Goal: Find contact information: Find contact information

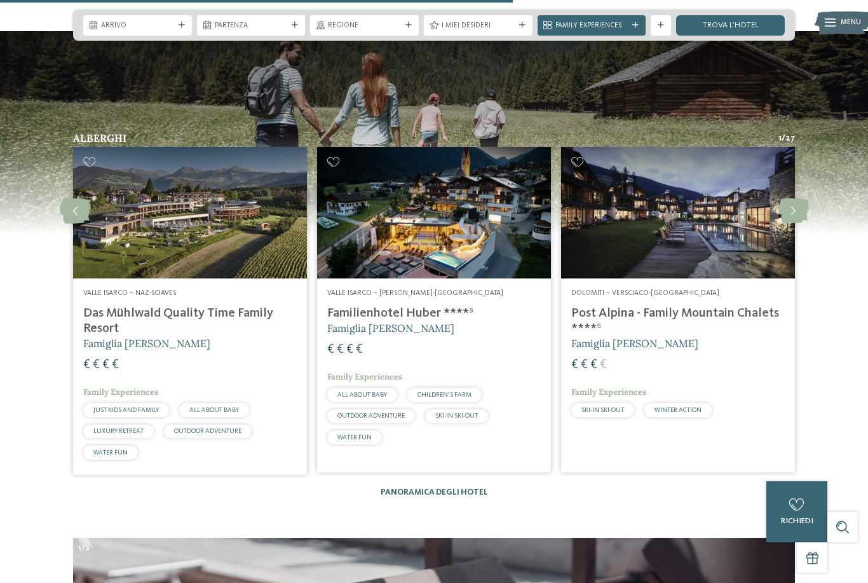
scroll to position [2725, 0]
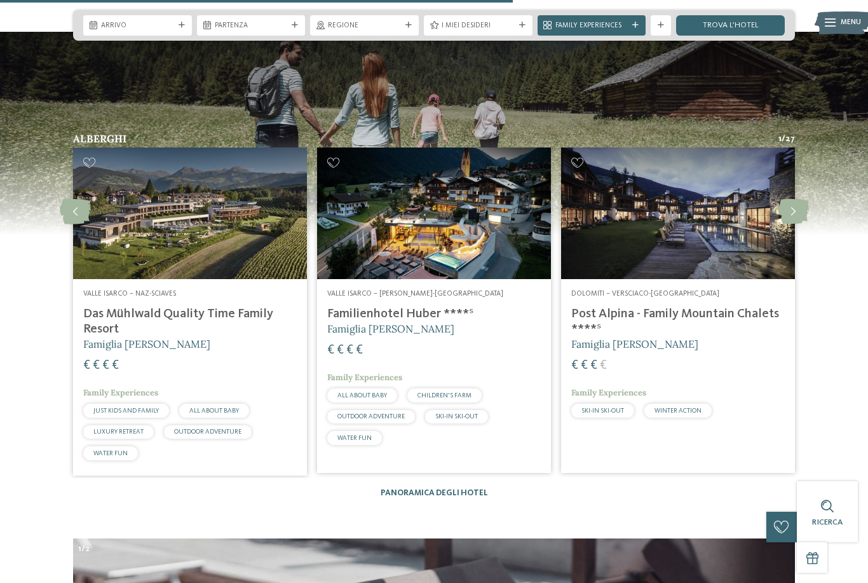
click at [801, 203] on icon at bounding box center [793, 211] width 31 height 25
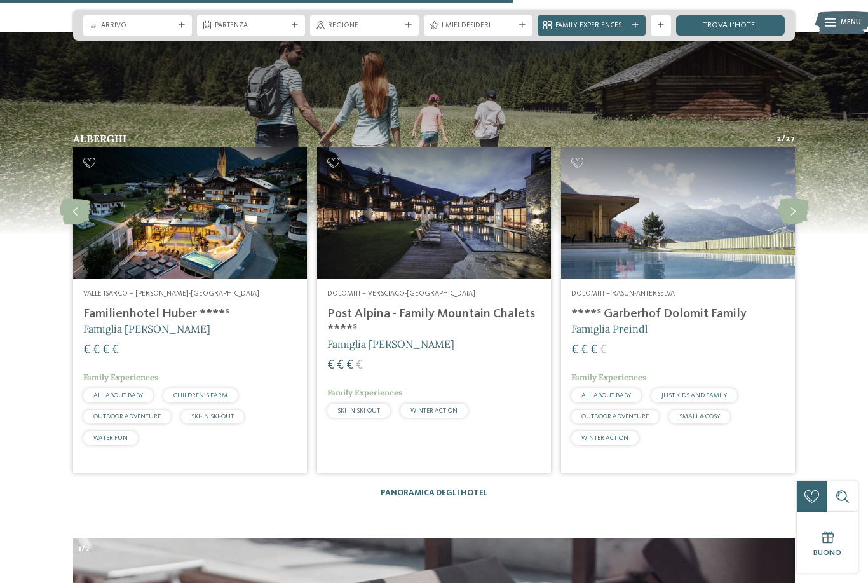
click at [800, 208] on icon at bounding box center [793, 211] width 31 height 25
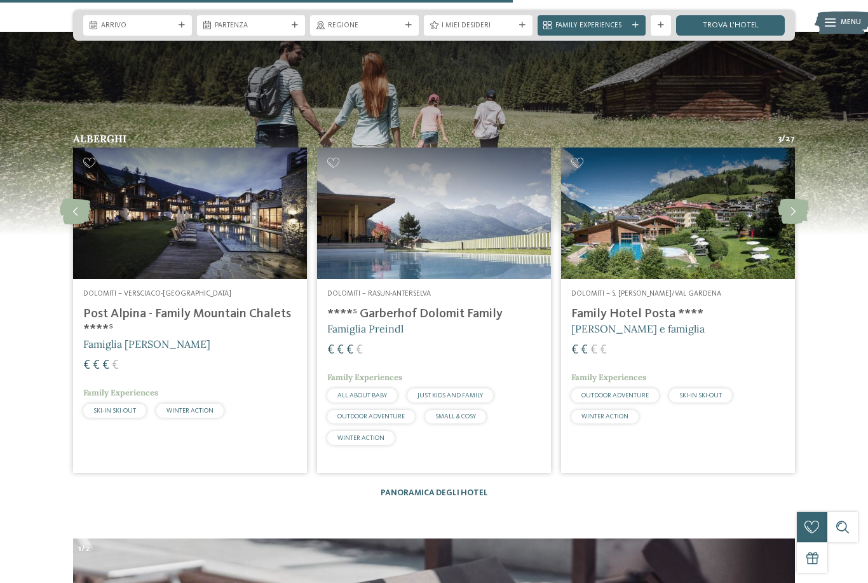
click at [789, 207] on icon at bounding box center [793, 211] width 31 height 25
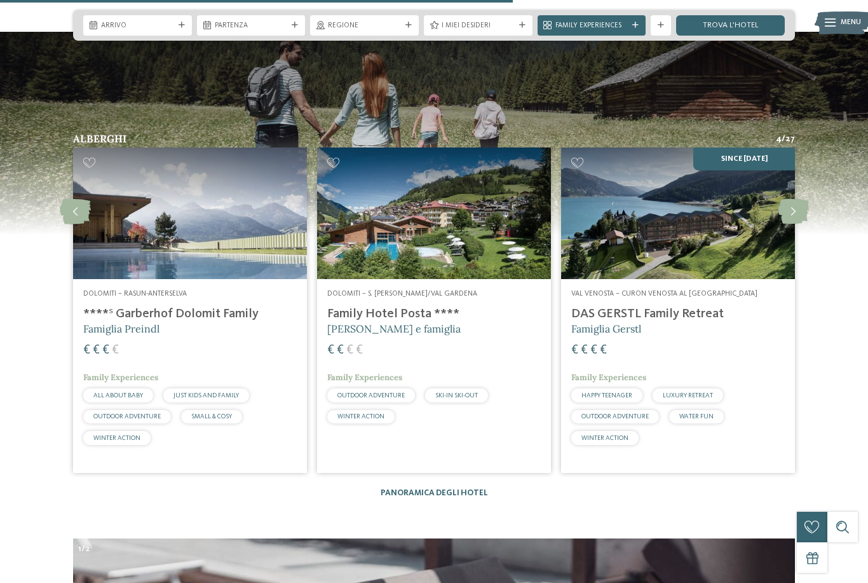
click at [803, 201] on icon at bounding box center [793, 211] width 31 height 25
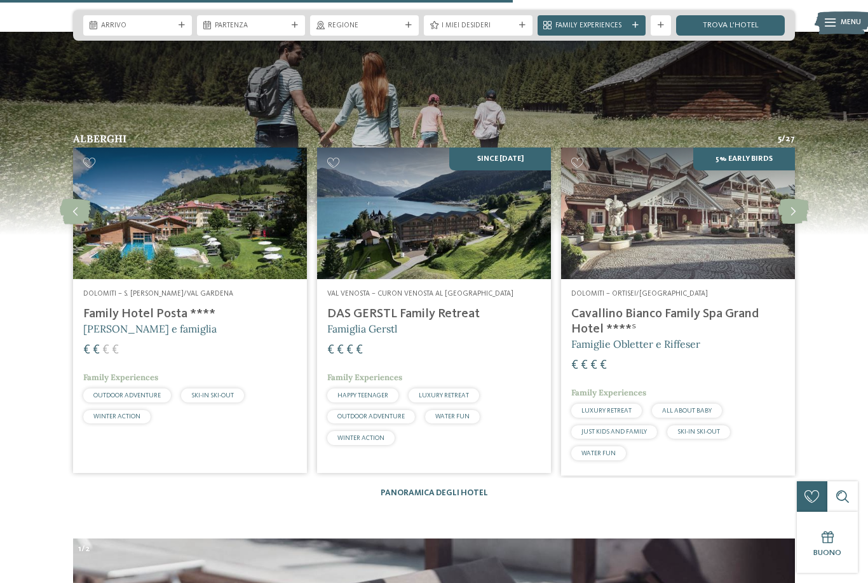
click at [652, 308] on h4 "Cavallino Bianco Family Spa Grand Hotel ****ˢ" at bounding box center [677, 321] width 213 height 30
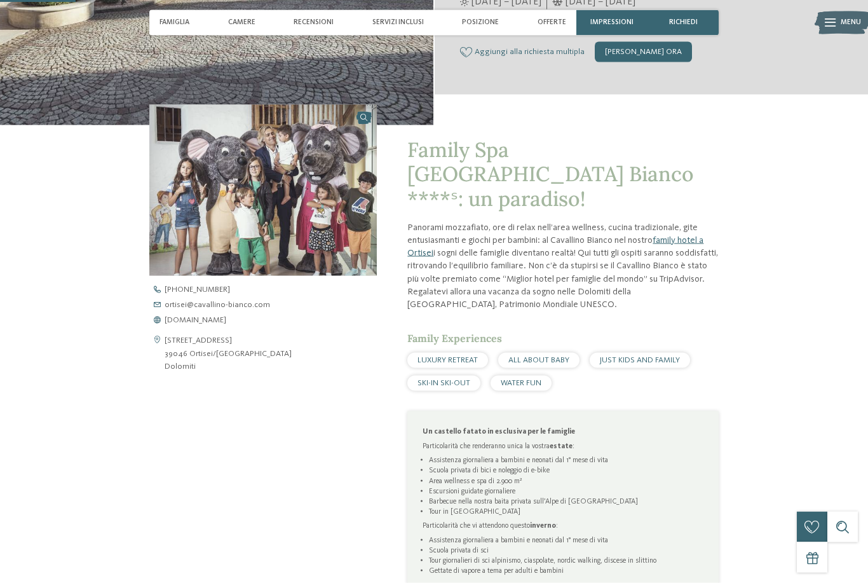
scroll to position [315, 0]
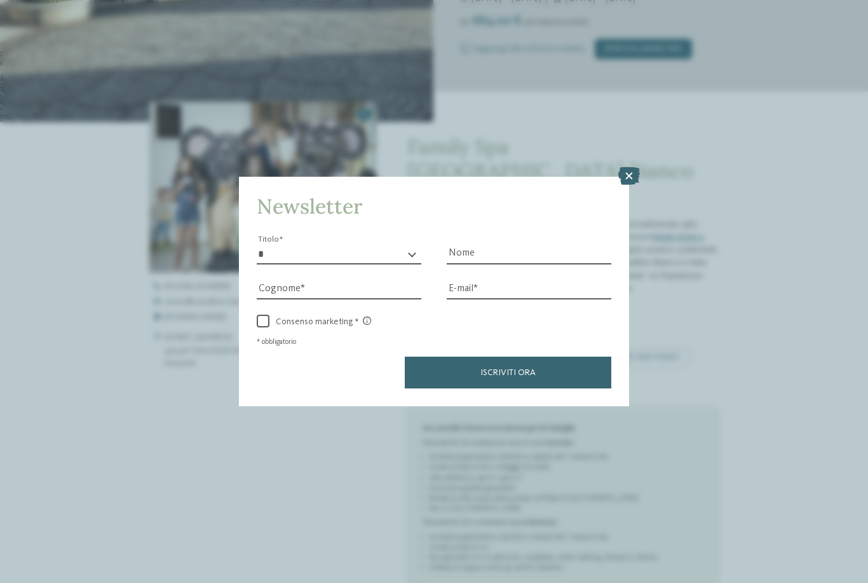
click at [208, 337] on div "Newsletter * ****** ******* ******** ****** Titolo Nome Cognome Fax" at bounding box center [434, 291] width 868 height 583
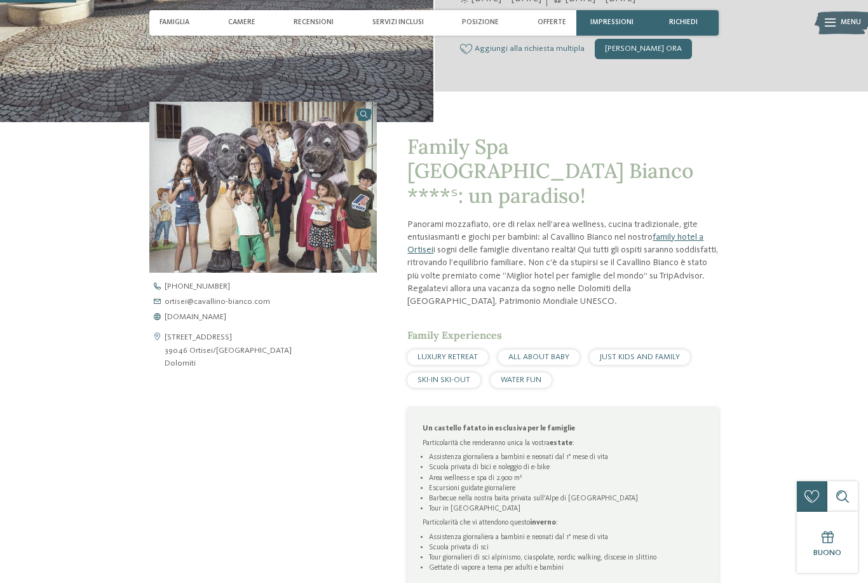
click at [245, 306] on span "ortisei@ no-spam. cavallino-bianco. no-spam. com" at bounding box center [217, 302] width 105 height 8
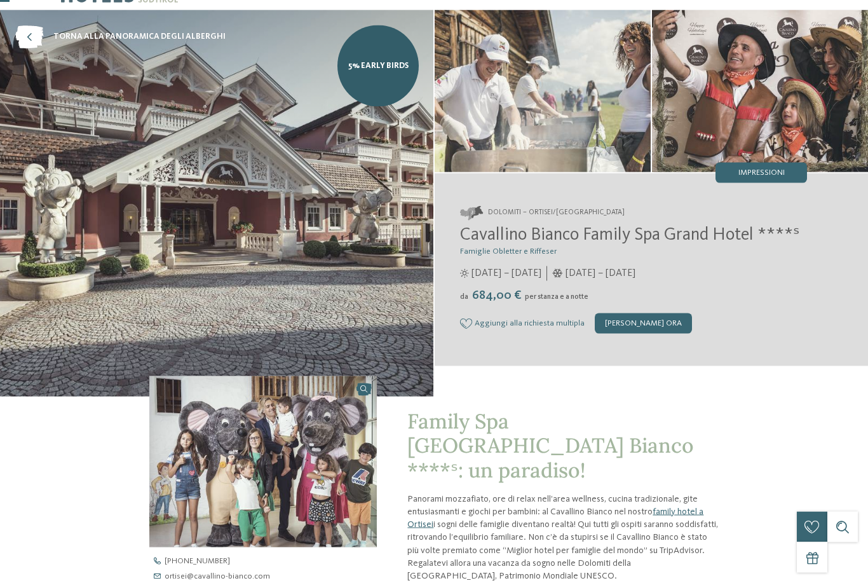
scroll to position [44, 0]
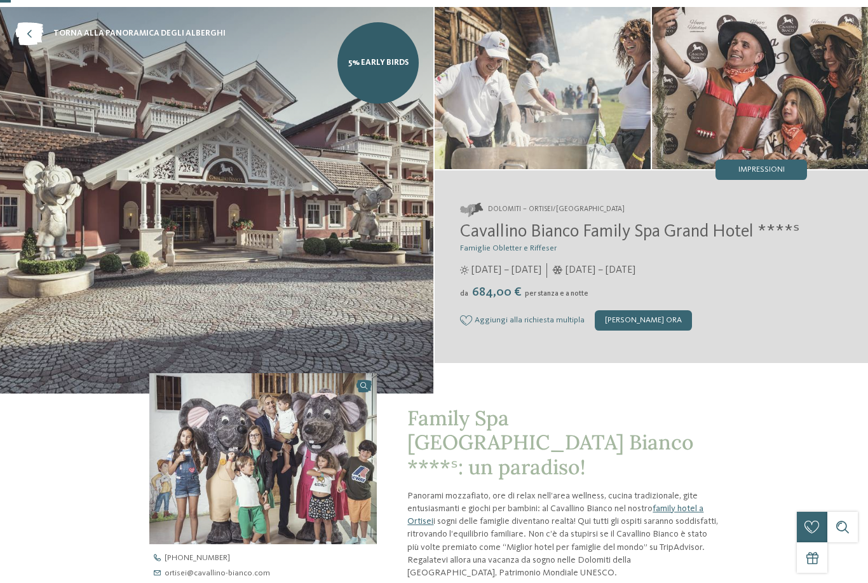
click at [41, 39] on icon at bounding box center [29, 33] width 28 height 23
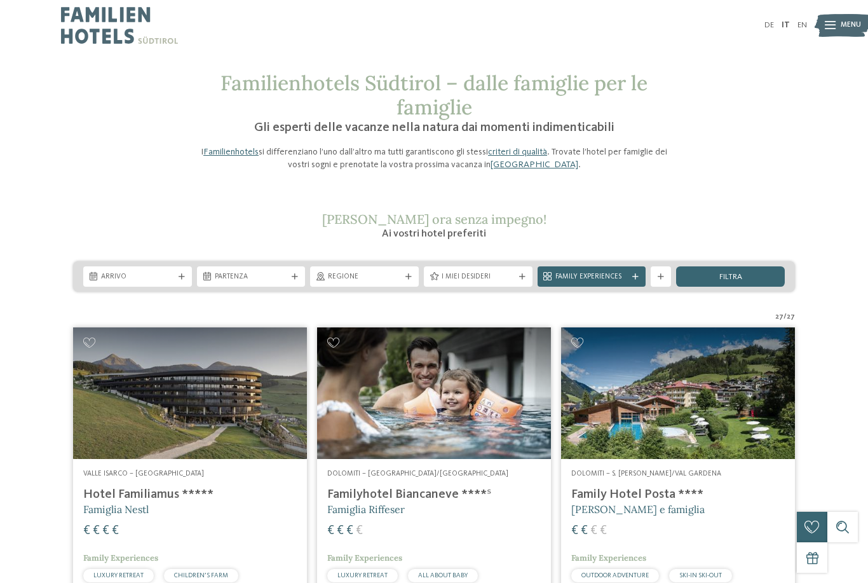
click at [721, 404] on img at bounding box center [678, 393] width 234 height 132
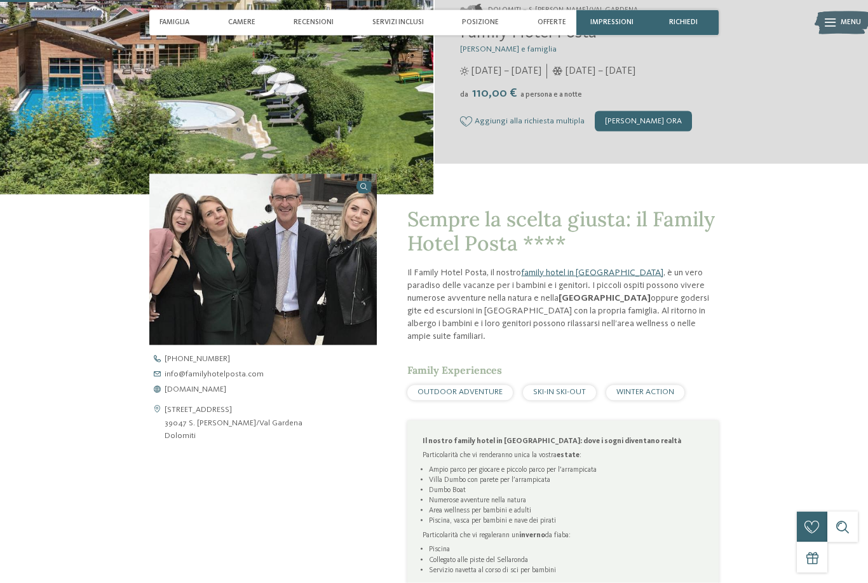
scroll to position [243, 0]
click at [224, 378] on span "info@ no-spam. familyhotelposta. no-spam. com" at bounding box center [214, 374] width 99 height 8
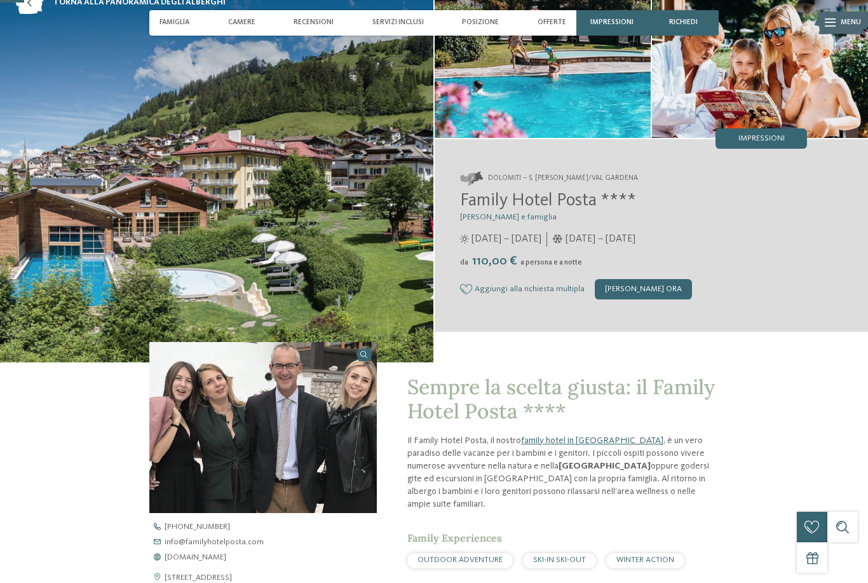
scroll to position [0, 0]
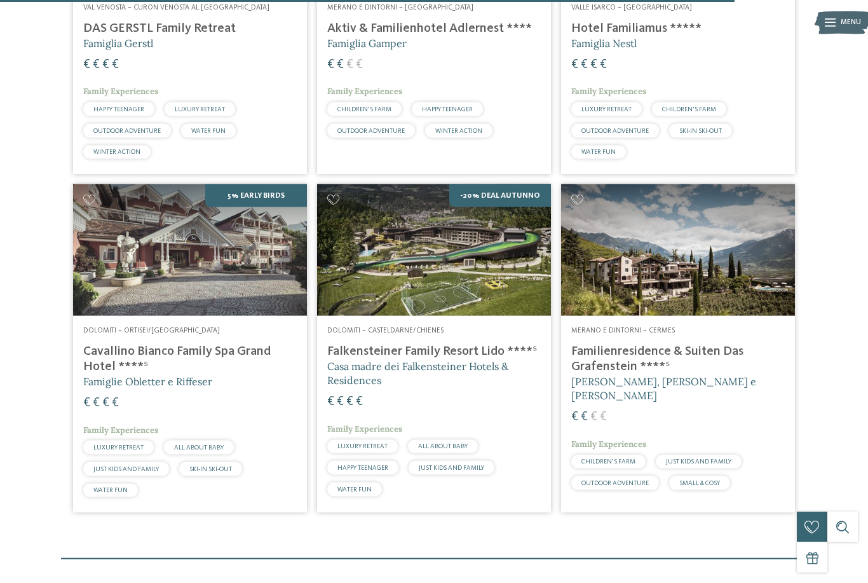
scroll to position [2715, 0]
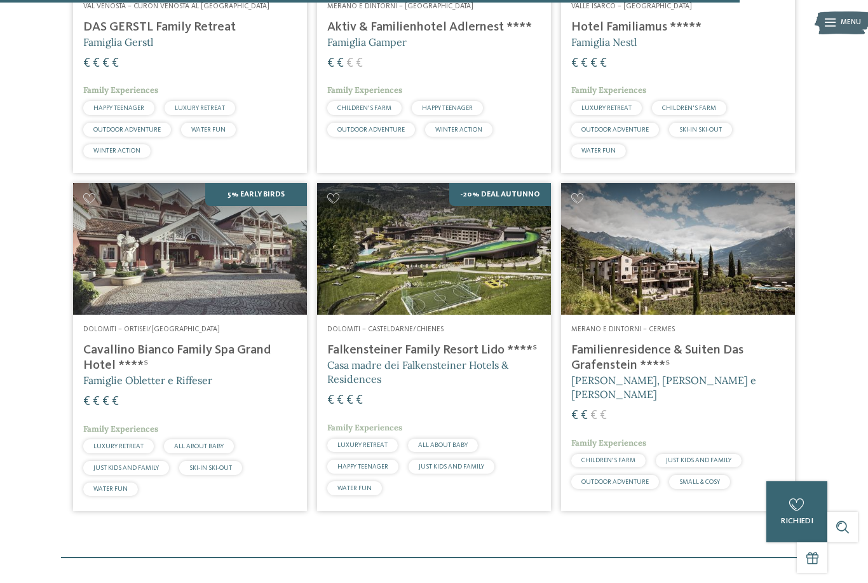
click at [172, 342] on h4 "Cavallino Bianco Family Spa Grand Hotel ****ˢ" at bounding box center [189, 357] width 213 height 30
